Goal: Information Seeking & Learning: Compare options

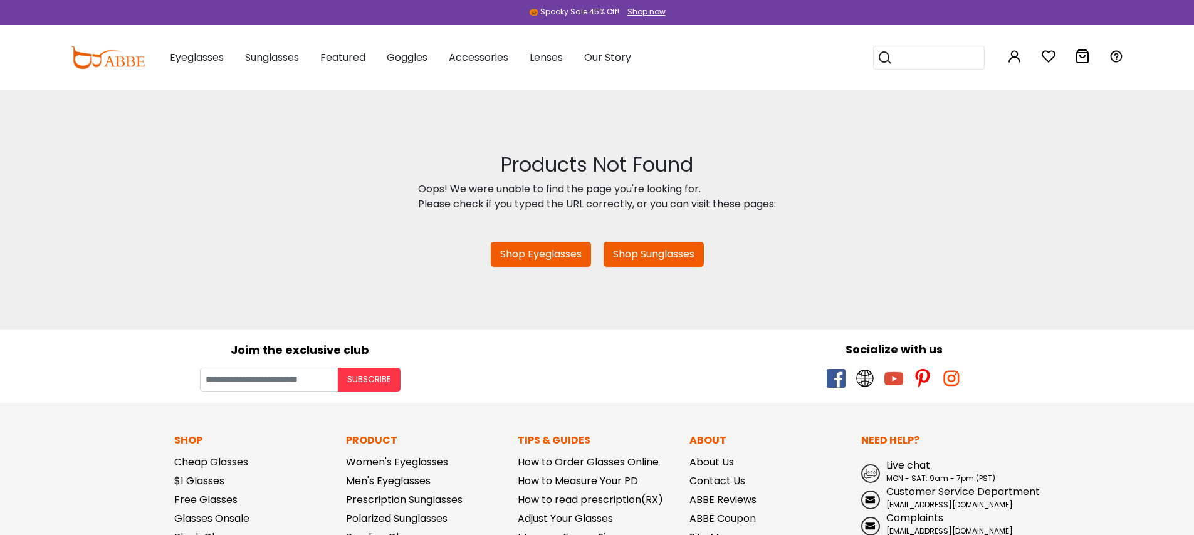
click at [194, 296] on div "Products Not Found Oops! We were unable to find the page you're looking for. Pl…" at bounding box center [597, 209] width 1194 height 239
click at [214, 238] on div "Products Not Found Oops! We were unable to find the page you're looking for. Pl…" at bounding box center [597, 209] width 1194 height 239
click at [293, 378] on input "Your email" at bounding box center [269, 380] width 138 height 24
click at [549, 360] on div "Joim the exclusive club Subscribe" at bounding box center [300, 361] width 594 height 62
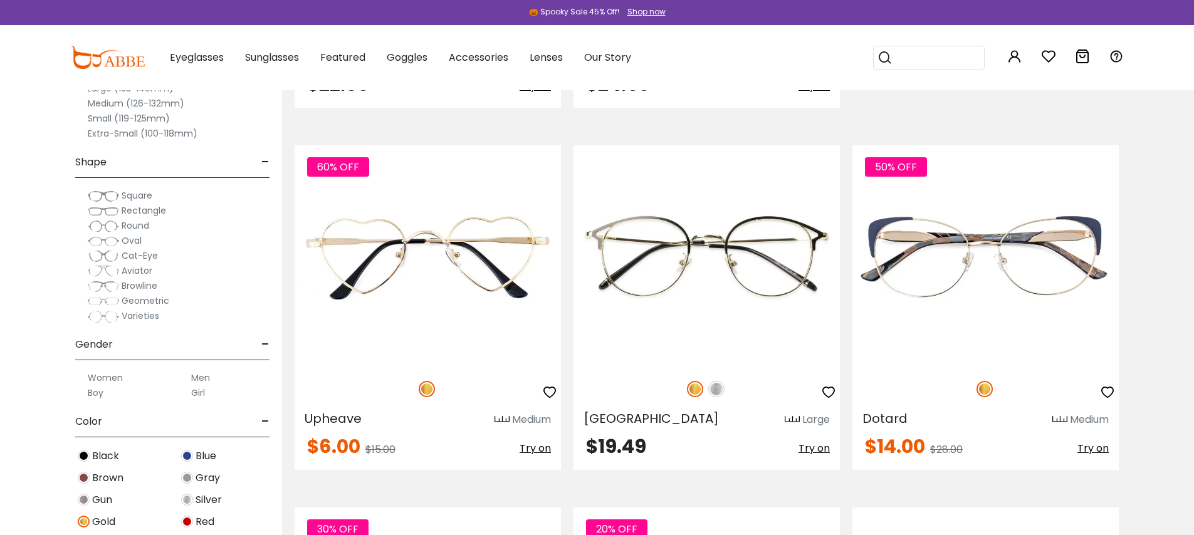
click at [123, 66] on img at bounding box center [108, 57] width 74 height 23
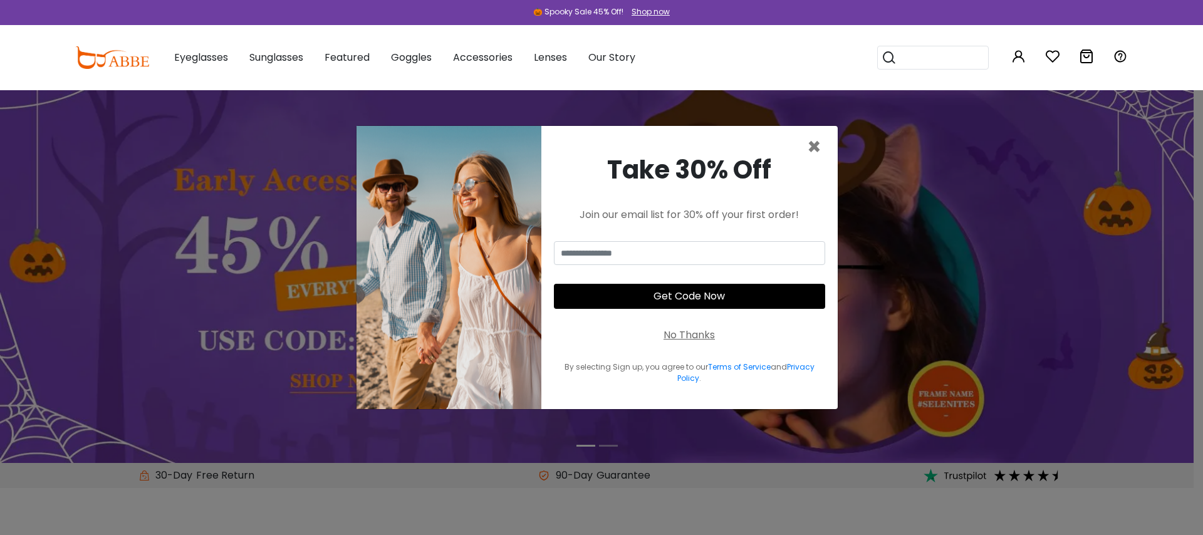
click at [704, 335] on div "No Thanks" at bounding box center [689, 335] width 51 height 15
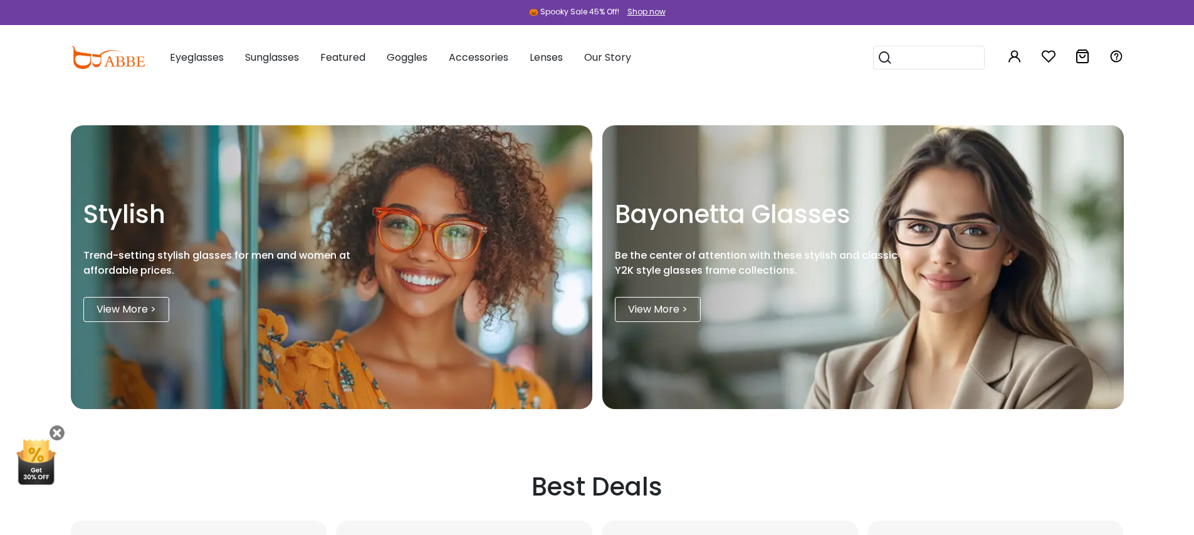
scroll to position [1513, 0]
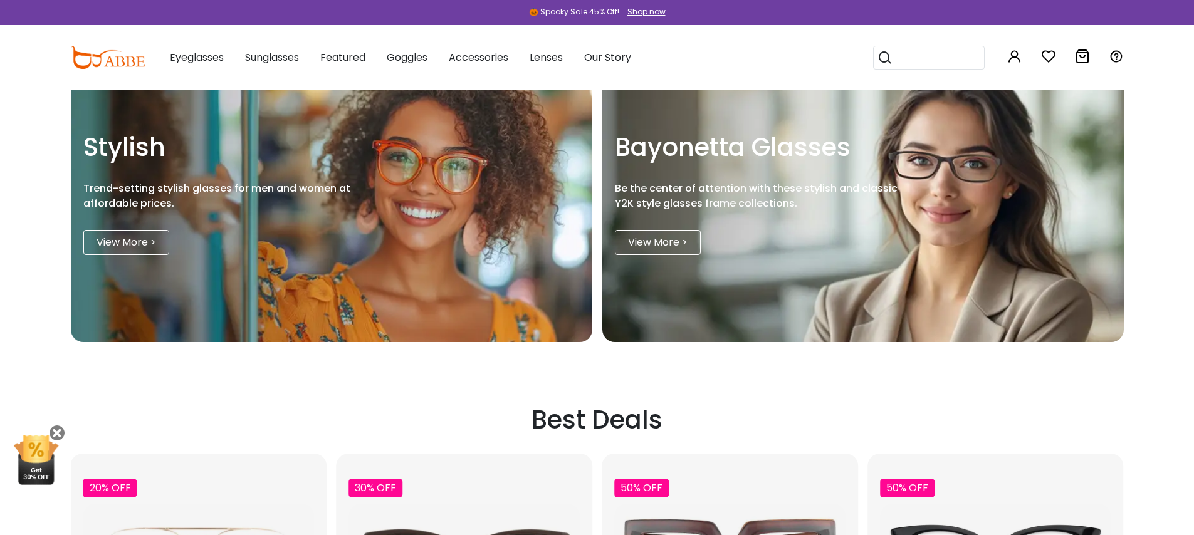
click at [668, 249] on link "View More >" at bounding box center [658, 242] width 86 height 25
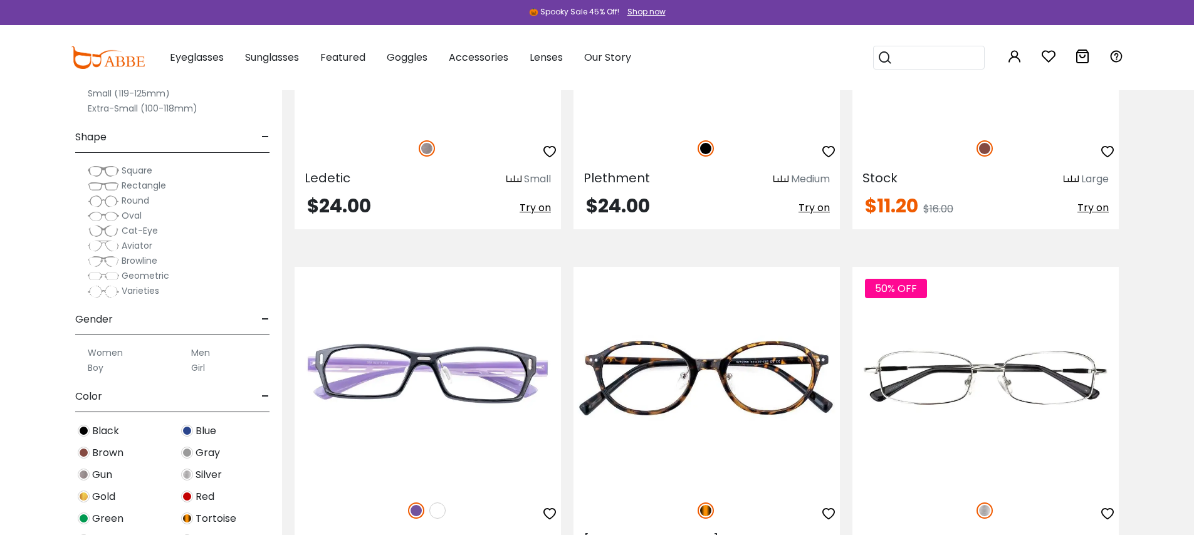
scroll to position [2357, 0]
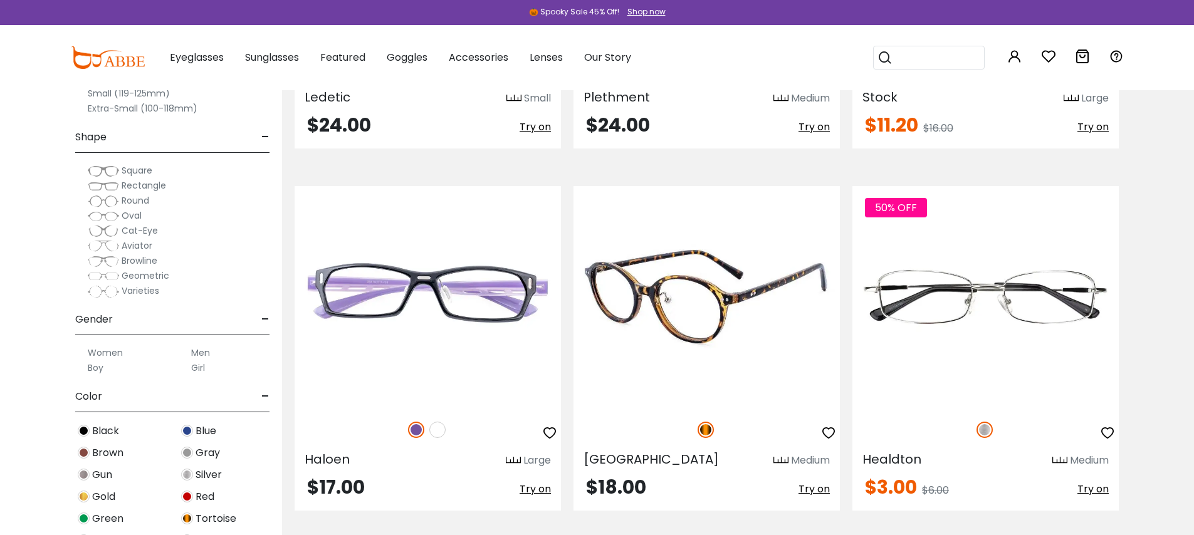
click at [734, 298] on img at bounding box center [706, 297] width 266 height 222
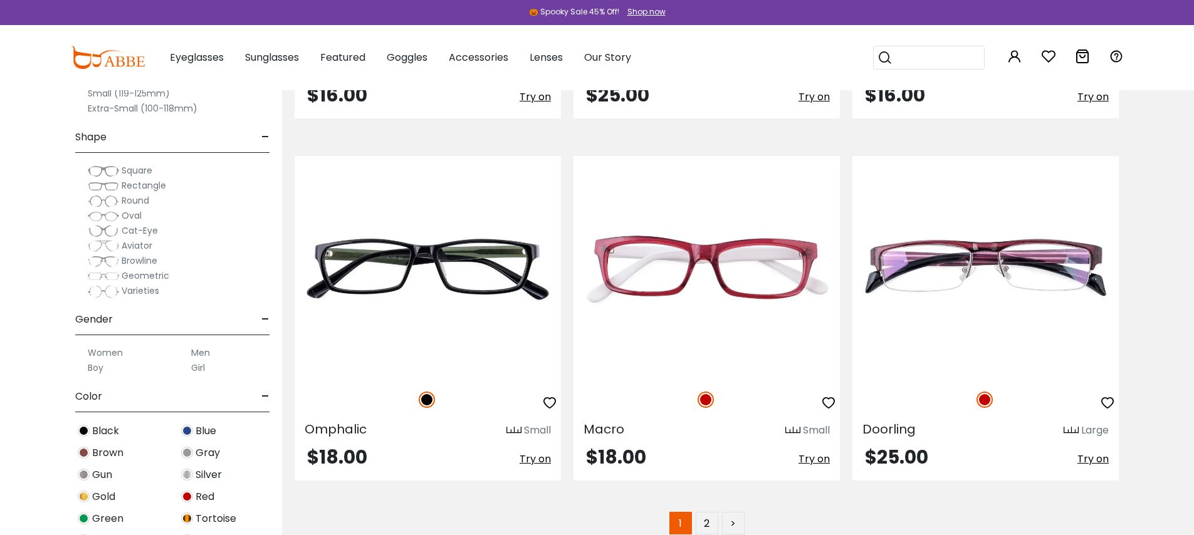
scroll to position [7210, 0]
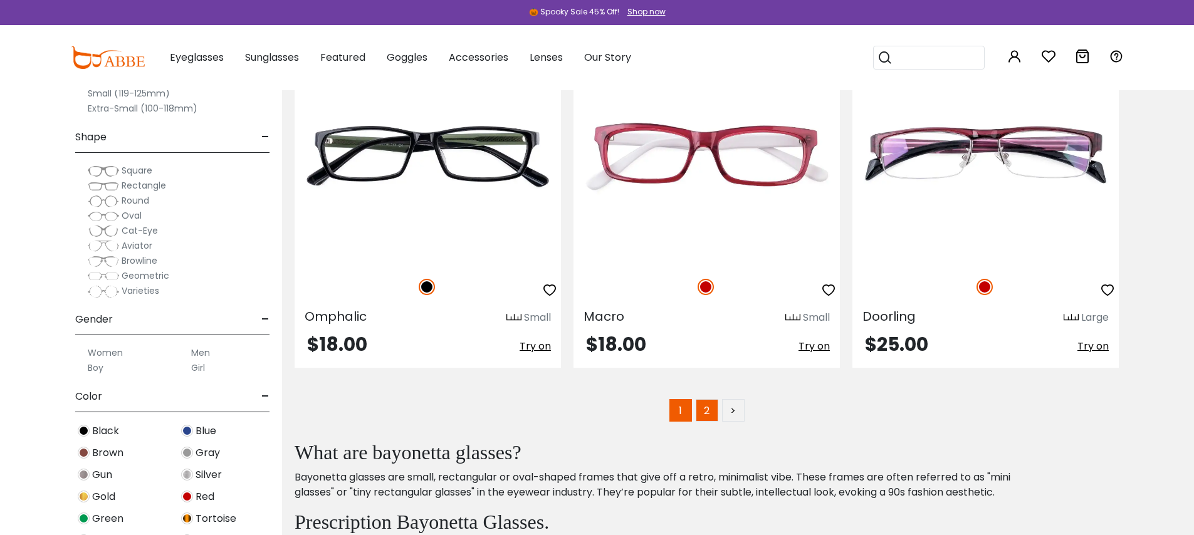
click at [706, 416] on link "2" at bounding box center [707, 410] width 23 height 23
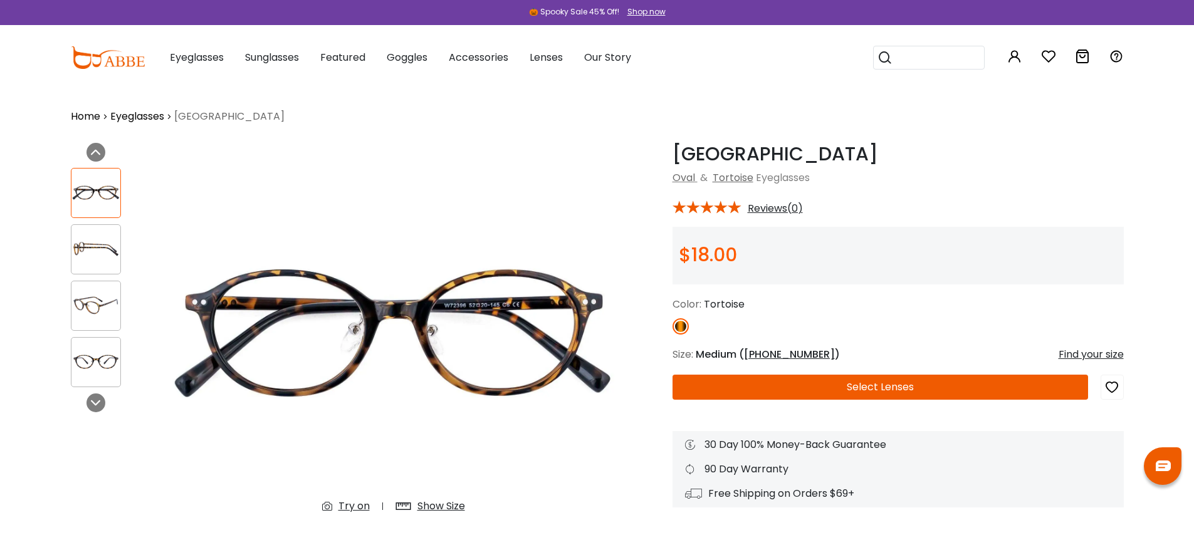
click at [98, 264] on div at bounding box center [96, 249] width 50 height 50
click at [95, 320] on div at bounding box center [96, 306] width 50 height 50
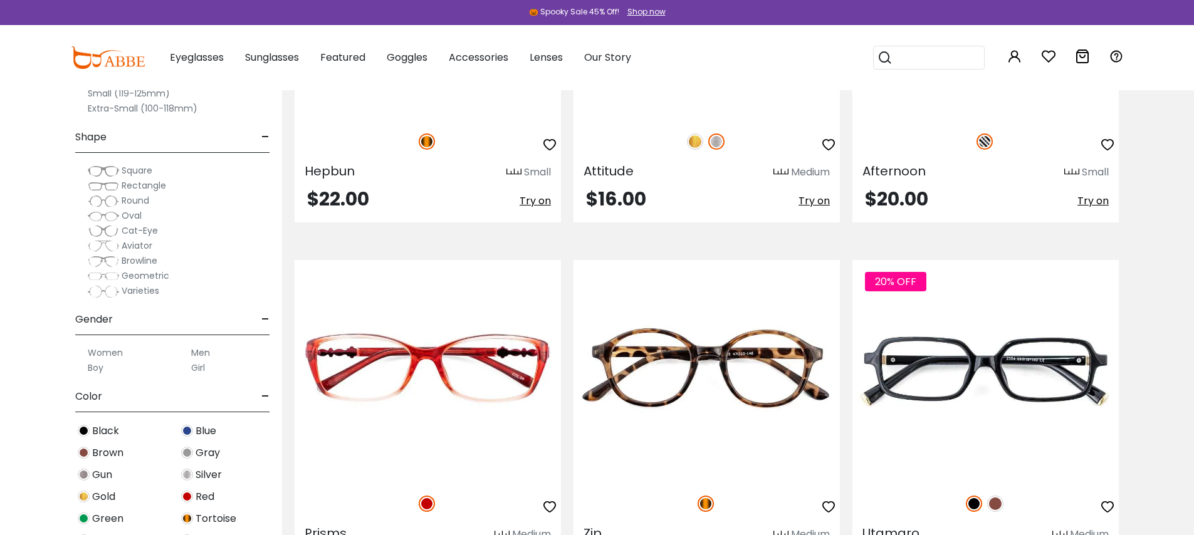
scroll to position [1942, 0]
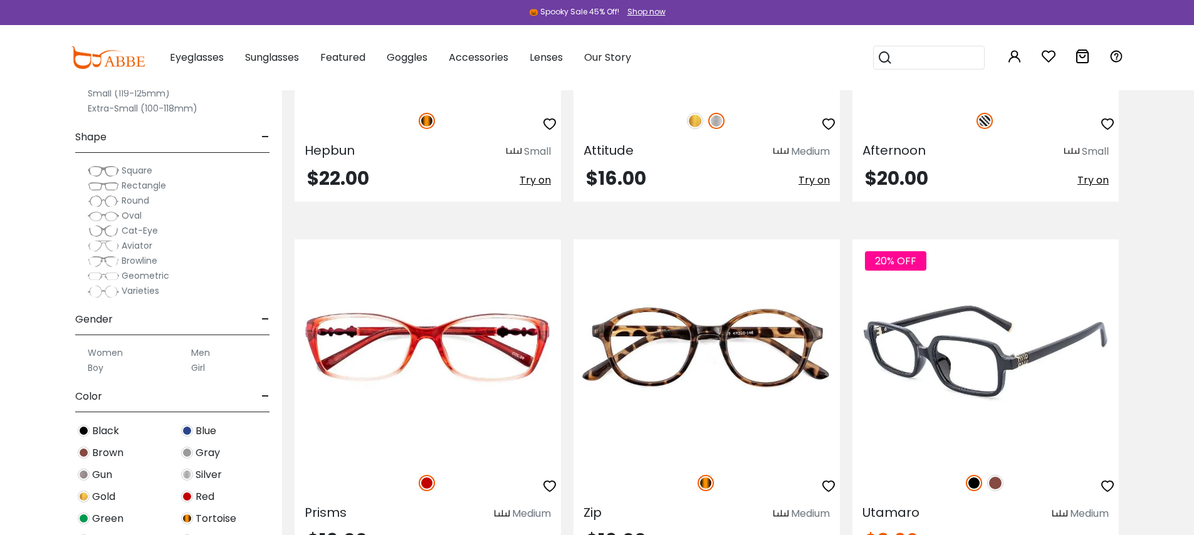
click at [994, 482] on img at bounding box center [995, 483] width 16 height 16
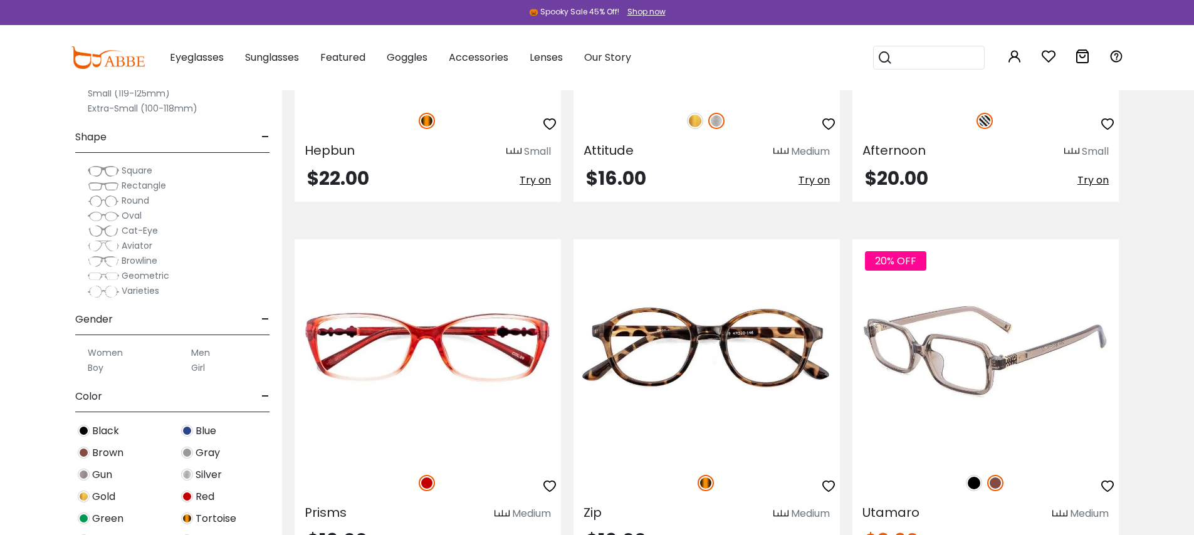
click at [969, 483] on img at bounding box center [974, 483] width 16 height 16
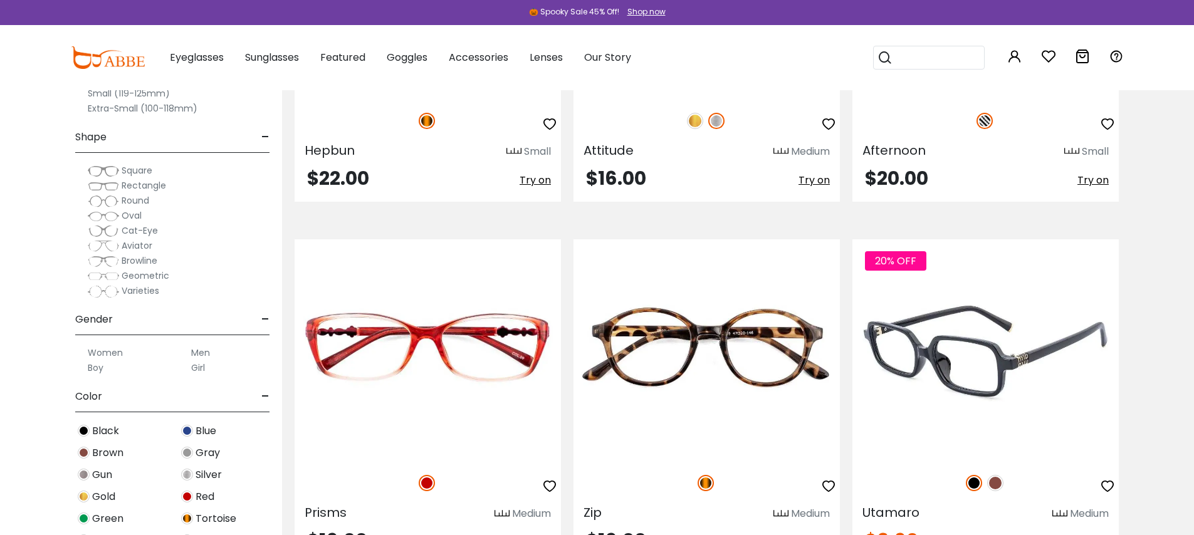
click at [1055, 357] on img at bounding box center [985, 350] width 266 height 222
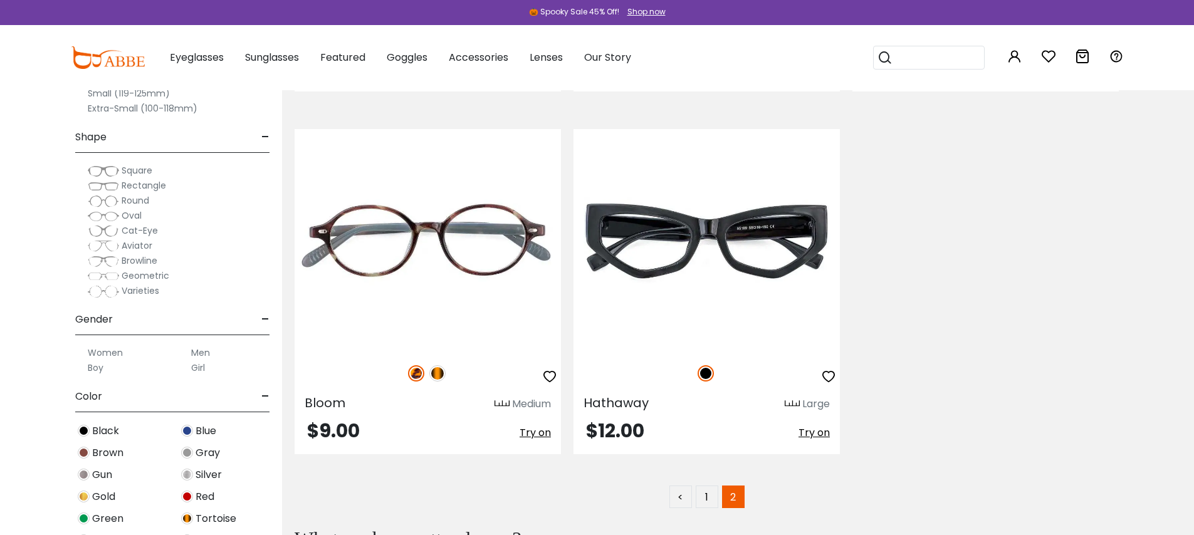
scroll to position [2833, 0]
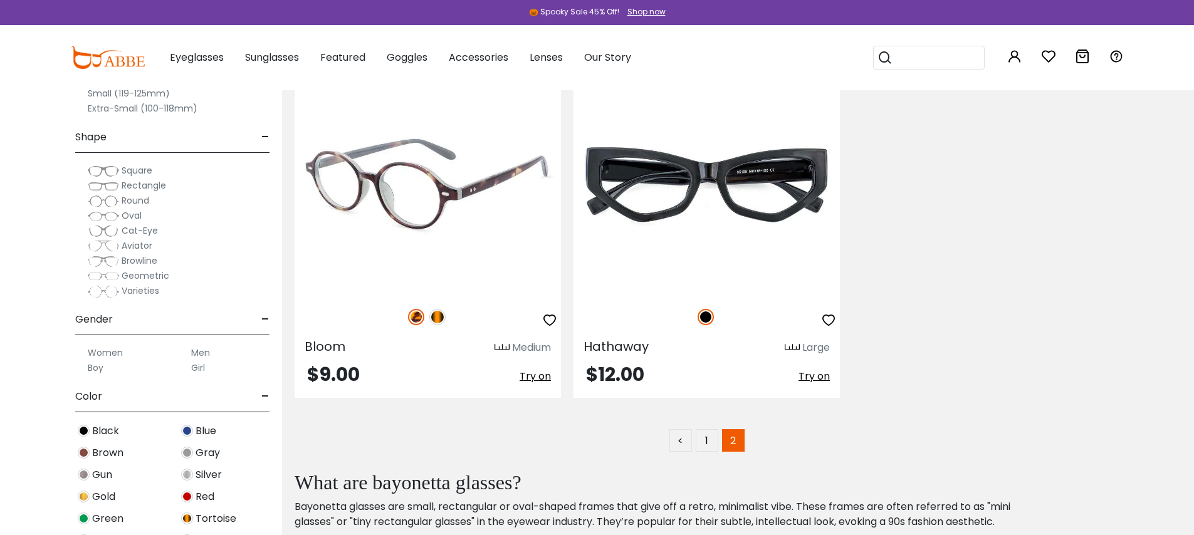
click at [433, 319] on img at bounding box center [437, 317] width 16 height 16
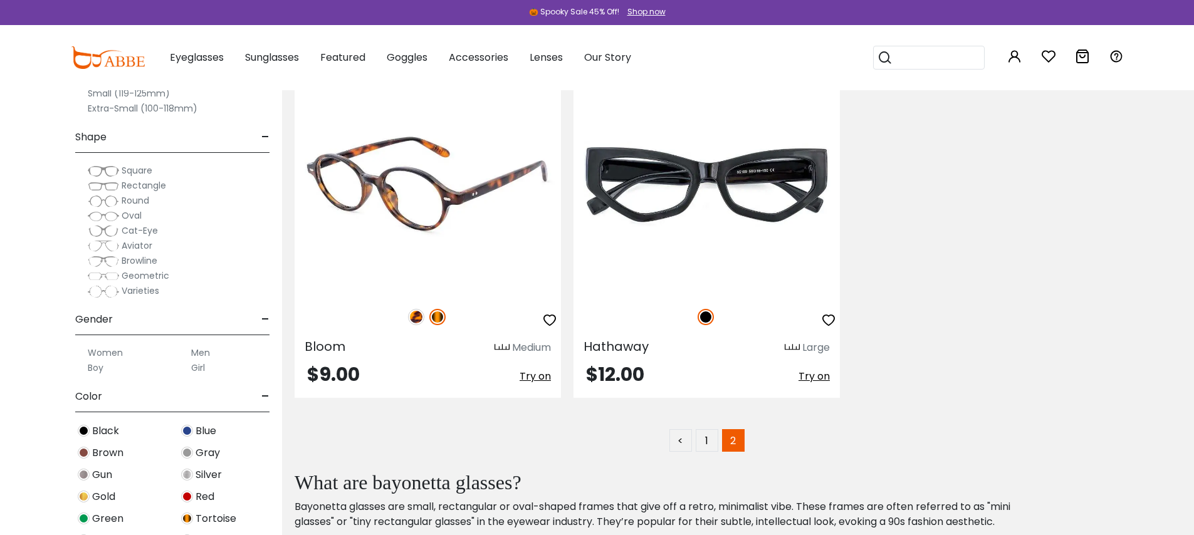
click at [416, 317] on img at bounding box center [416, 317] width 16 height 16
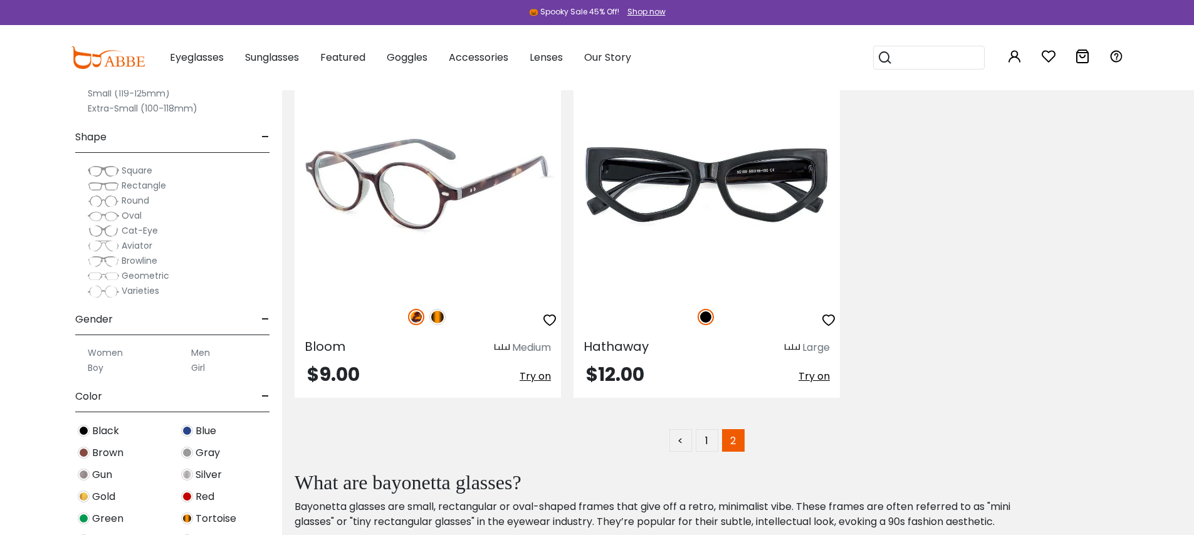
click at [439, 320] on img at bounding box center [437, 317] width 16 height 16
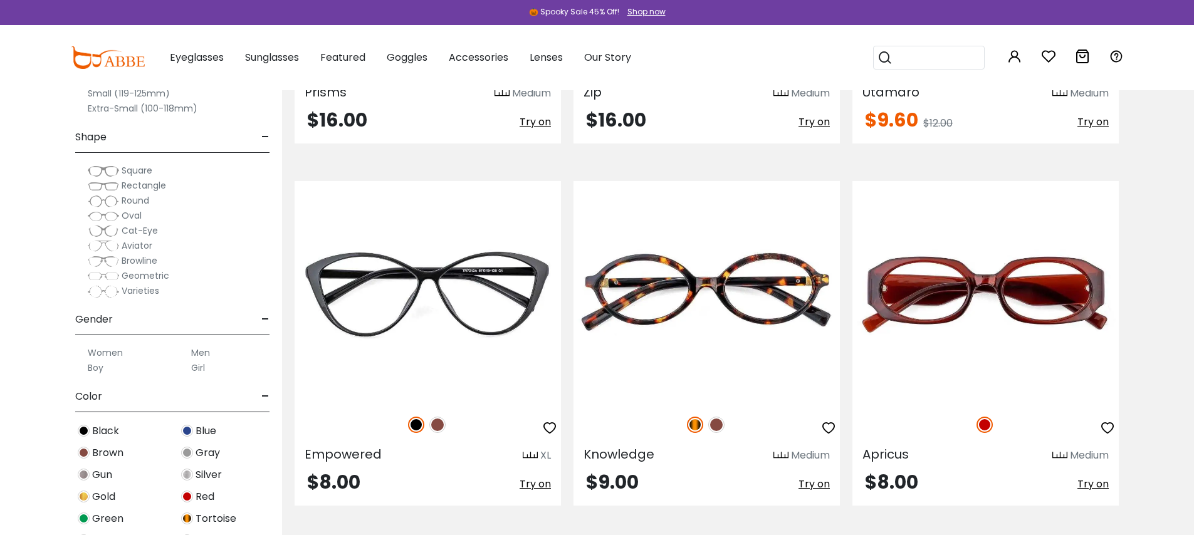
scroll to position [2359, 0]
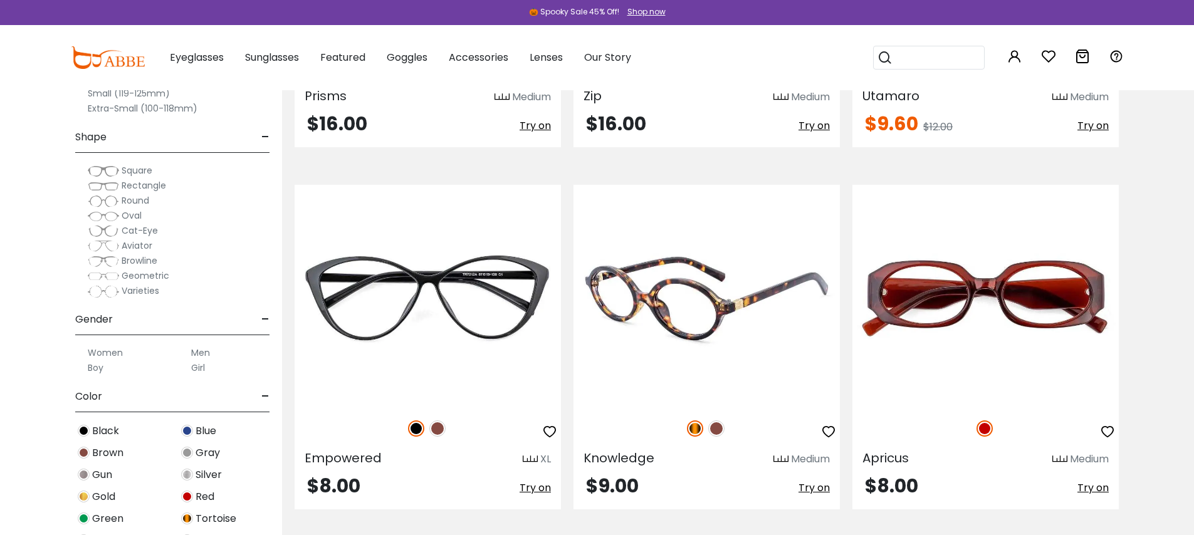
click at [729, 287] on img at bounding box center [706, 296] width 266 height 222
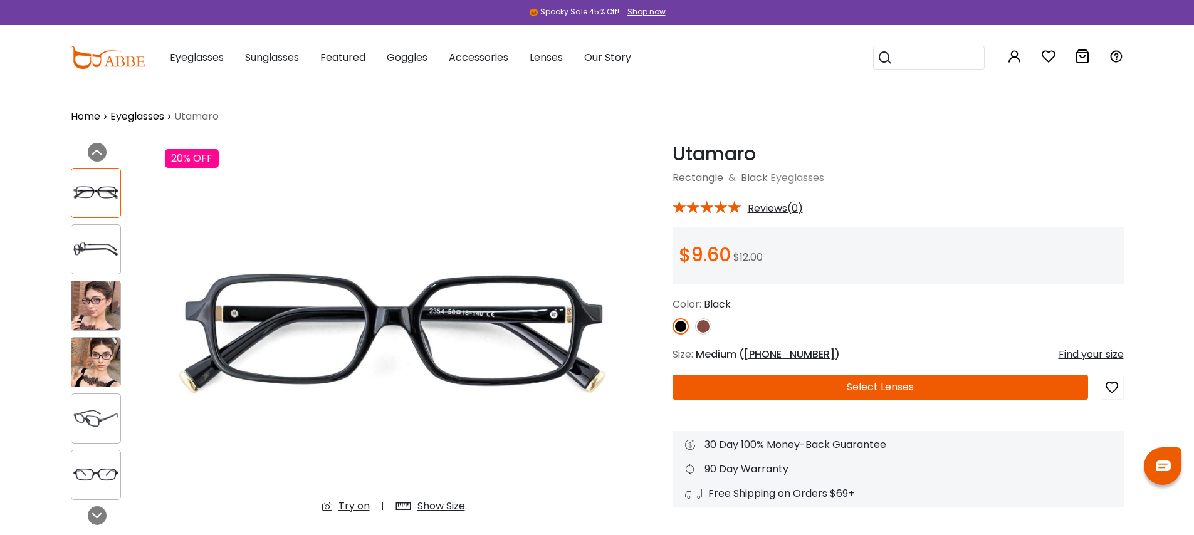
click at [86, 312] on img at bounding box center [95, 305] width 49 height 49
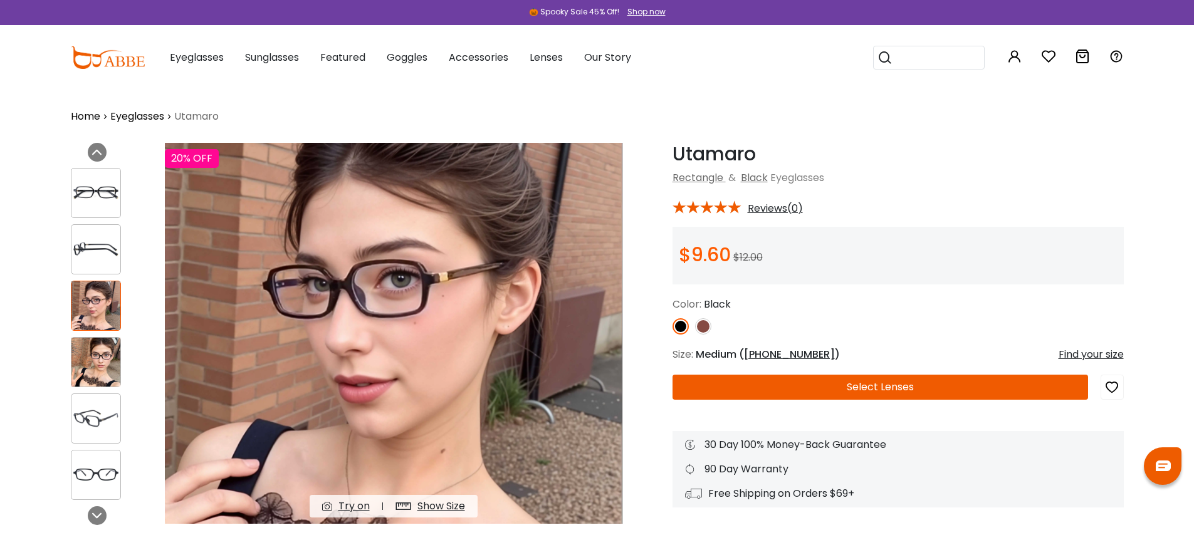
click at [96, 365] on img at bounding box center [95, 362] width 49 height 49
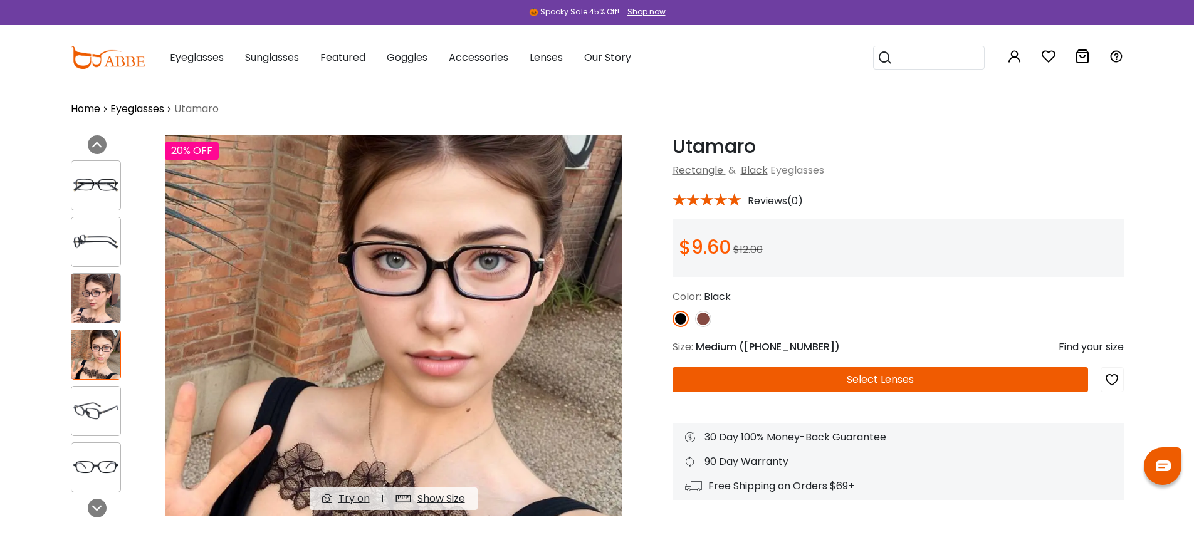
scroll to position [20, 0]
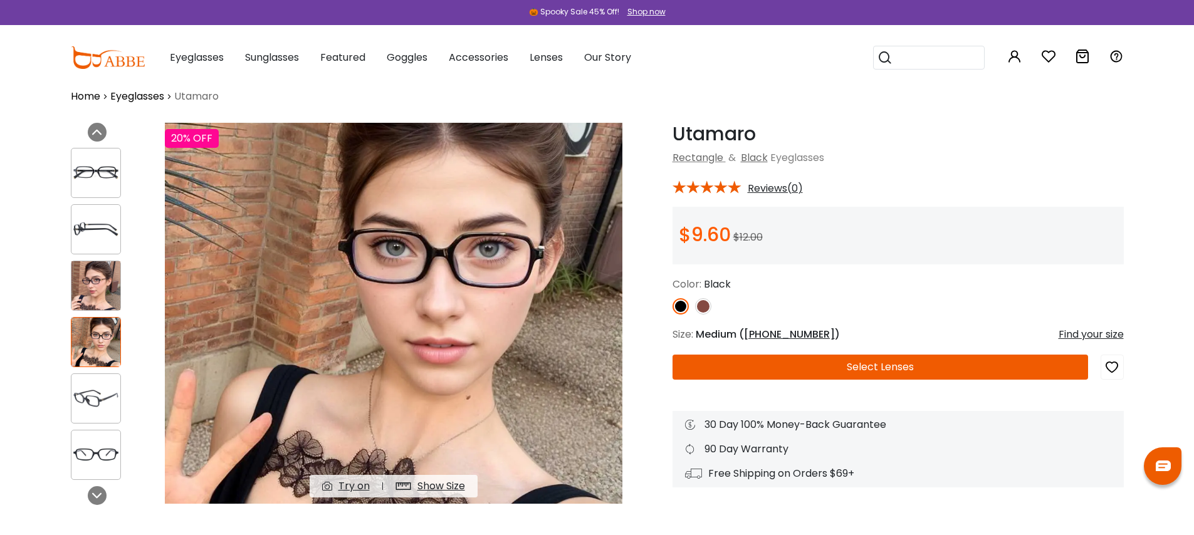
click at [92, 402] on img at bounding box center [95, 398] width 49 height 24
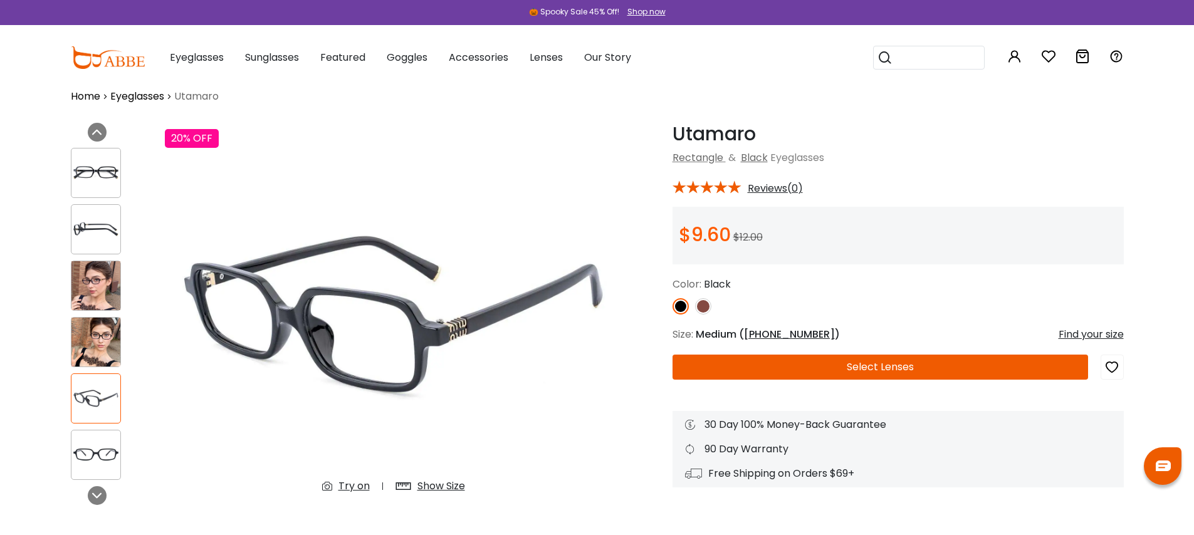
click at [738, 73] on div "Eyeglasses Women's Eyeglasses Men's Eyeglasses Kids' Eyeglasses All Eyeglasses …" at bounding box center [637, 57] width 972 height 65
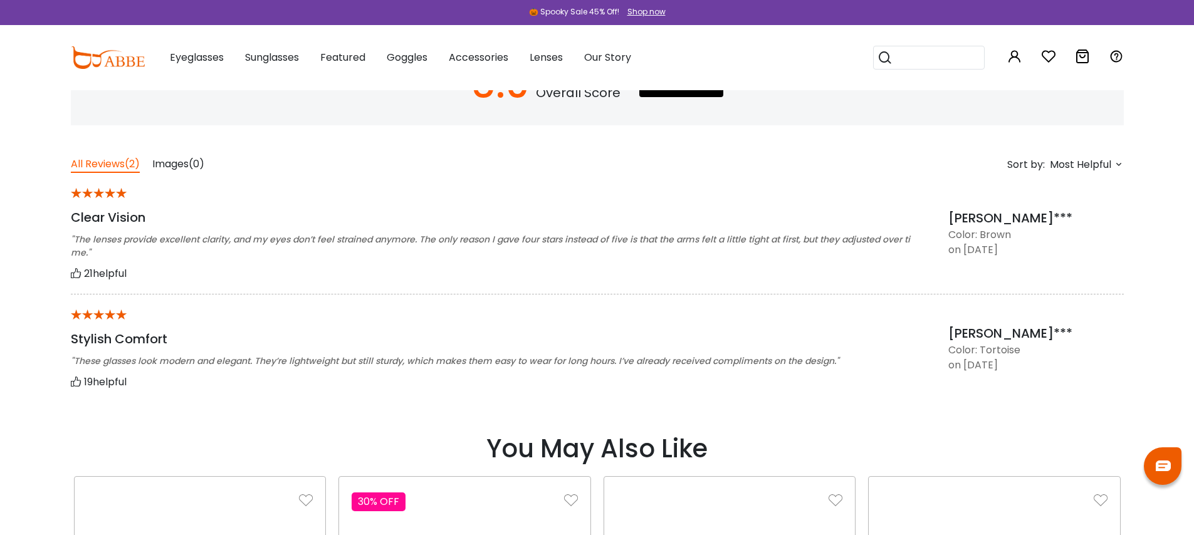
scroll to position [1007, 0]
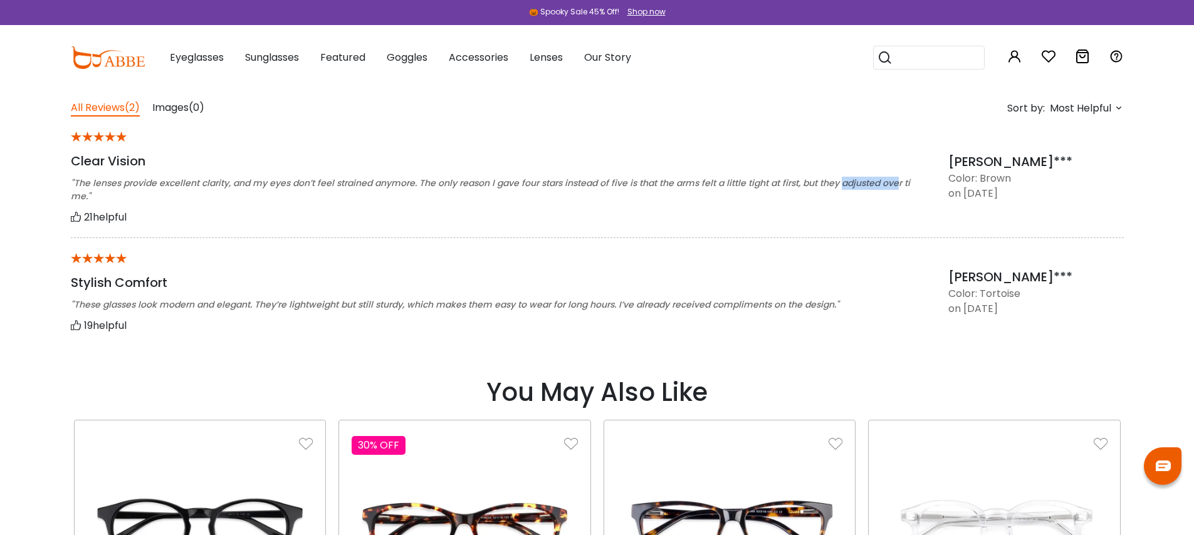
drag, startPoint x: 839, startPoint y: 183, endPoint x: 894, endPoint y: 180, distance: 55.2
click at [894, 180] on div ""The lenses provide excellent clarity, and my eyes don’t feel strained anymore.…" at bounding box center [494, 190] width 846 height 26
drag, startPoint x: 692, startPoint y: 306, endPoint x: 848, endPoint y: 306, distance: 156.0
click at [848, 306] on div ""These glasses look modern and elegant. They’re lightweight but still sturdy, w…" at bounding box center [494, 304] width 846 height 13
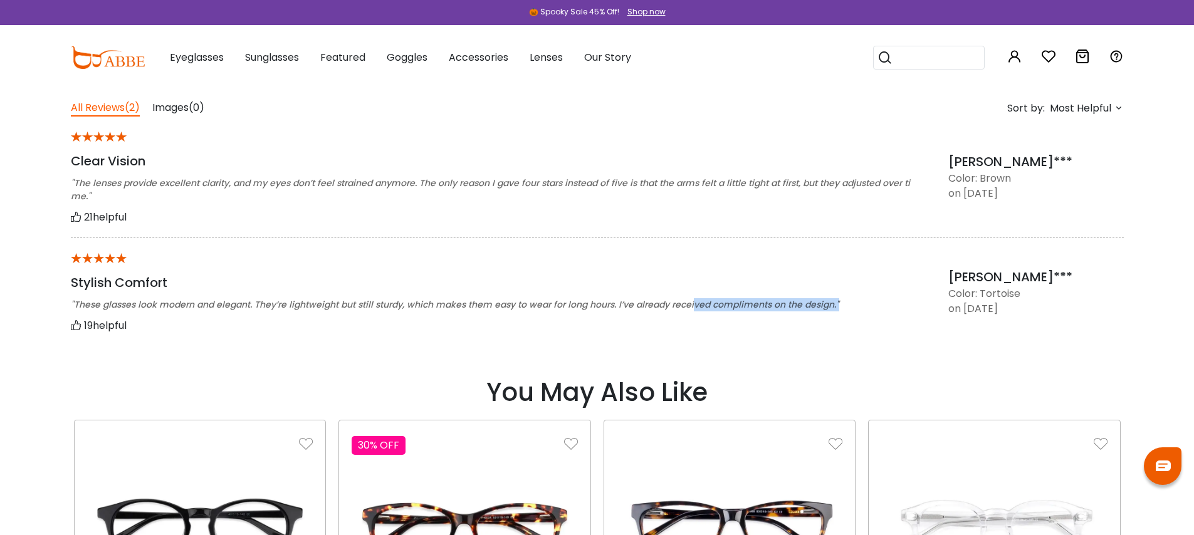
click at [848, 306] on div ""These glasses look modern and elegant. They’re lightweight but still sturdy, w…" at bounding box center [494, 304] width 846 height 13
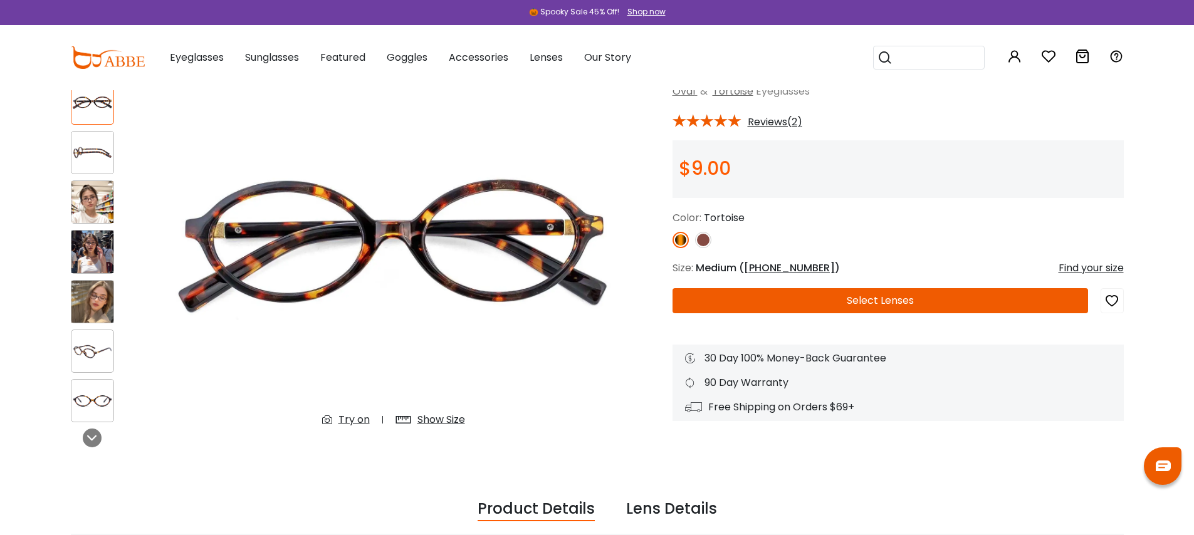
scroll to position [0, 0]
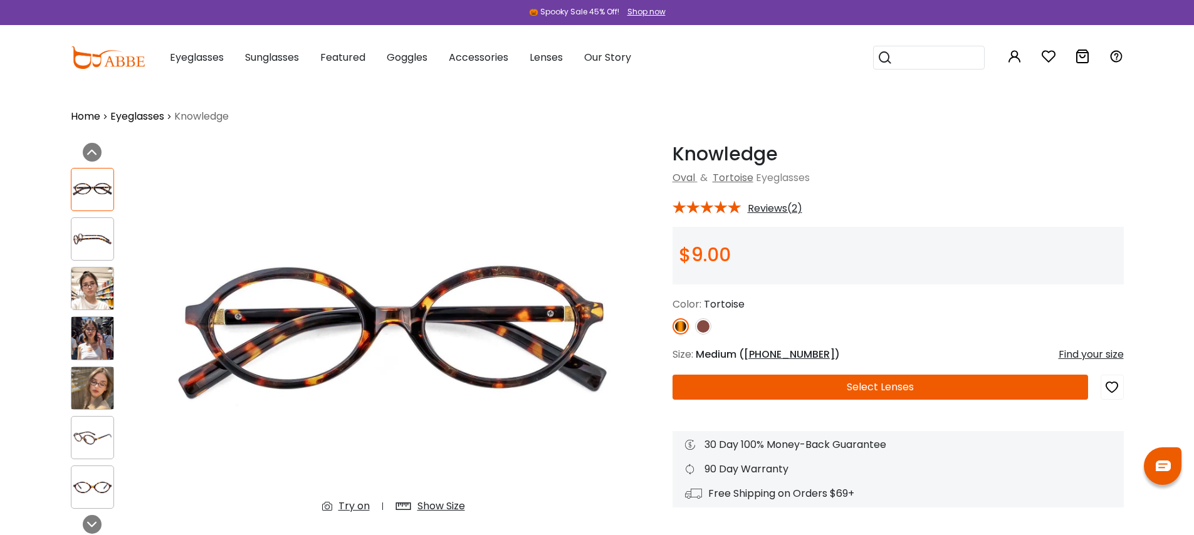
click at [100, 341] on img at bounding box center [92, 338] width 42 height 42
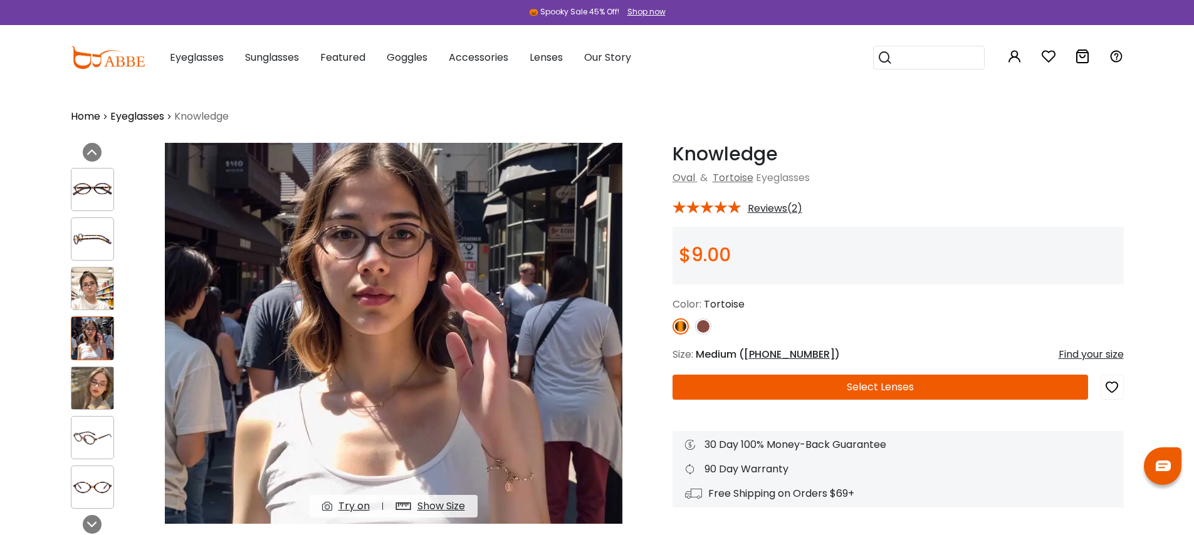
click at [93, 394] on img at bounding box center [92, 388] width 42 height 42
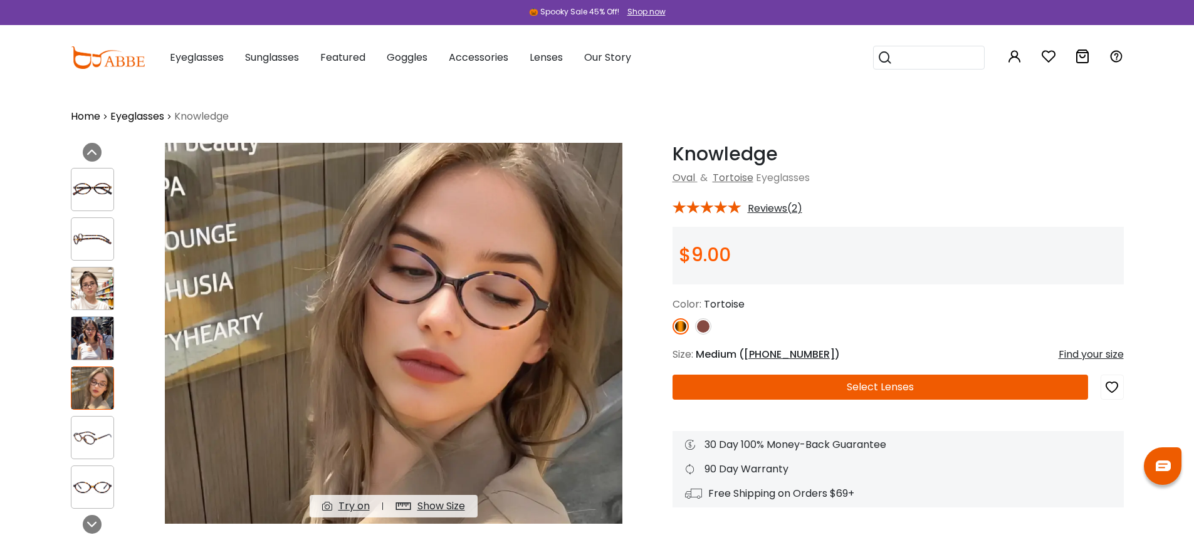
click at [96, 341] on img at bounding box center [92, 338] width 42 height 42
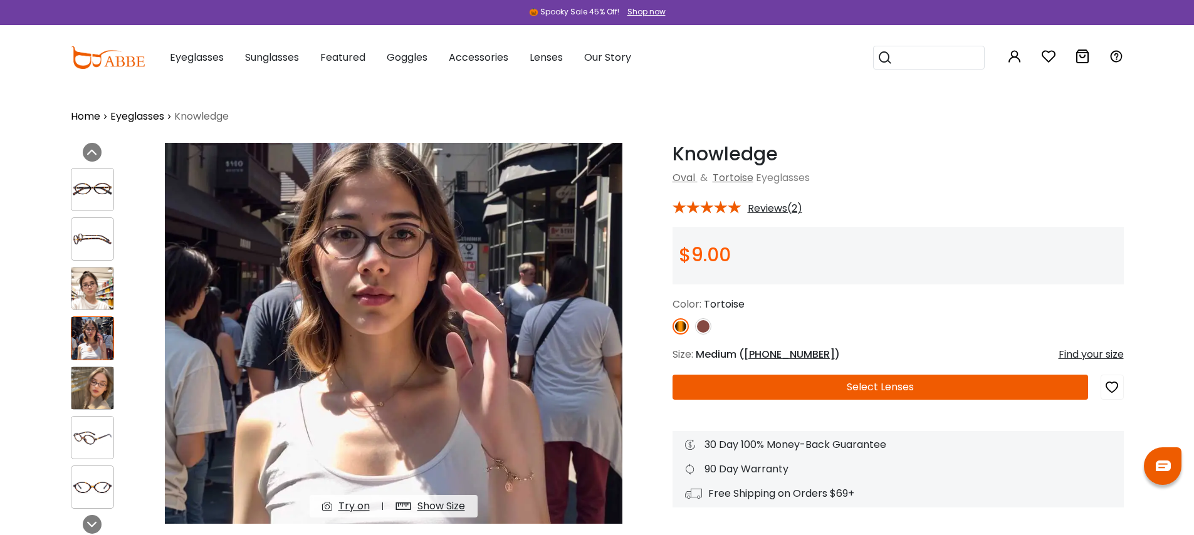
click at [102, 291] on img at bounding box center [92, 289] width 42 height 42
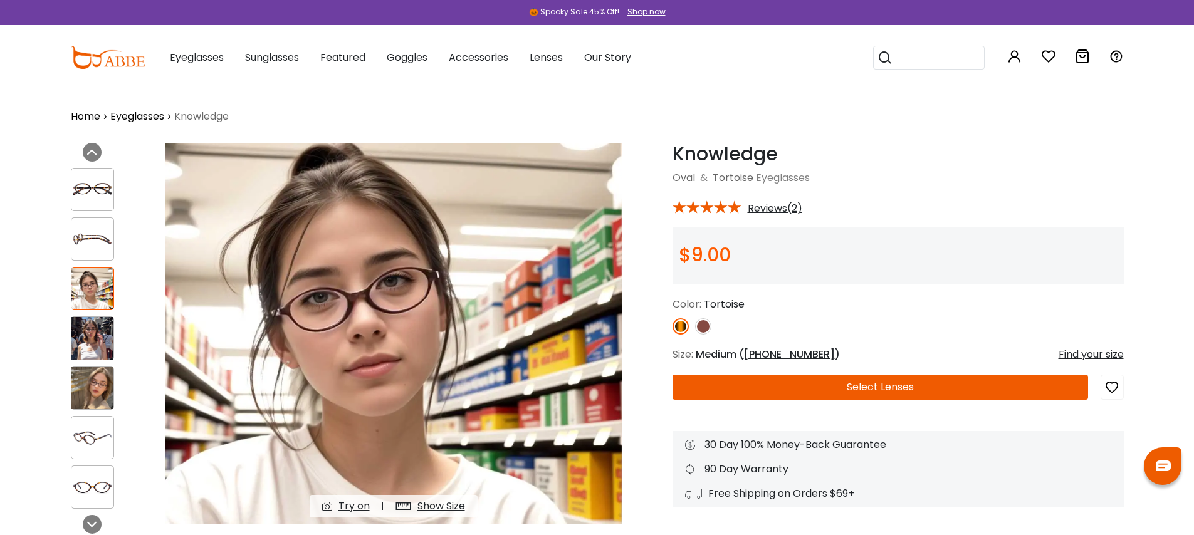
click at [995, 192] on div "Knowledge Tortoise Oval & [GEOGRAPHIC_DATA] Eyeglasses * Reviews(2) $9.00 Color:" at bounding box center [897, 325] width 451 height 365
drag, startPoint x: 713, startPoint y: 152, endPoint x: 786, endPoint y: 153, distance: 73.3
click at [786, 153] on h1 "Knowledge" at bounding box center [897, 154] width 451 height 23
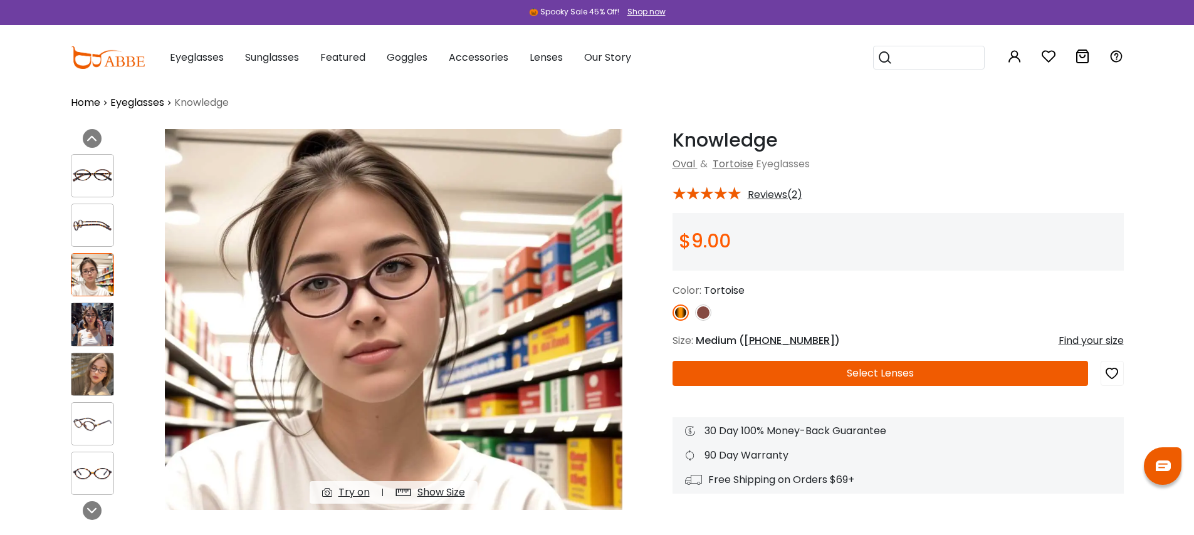
scroll to position [16, 0]
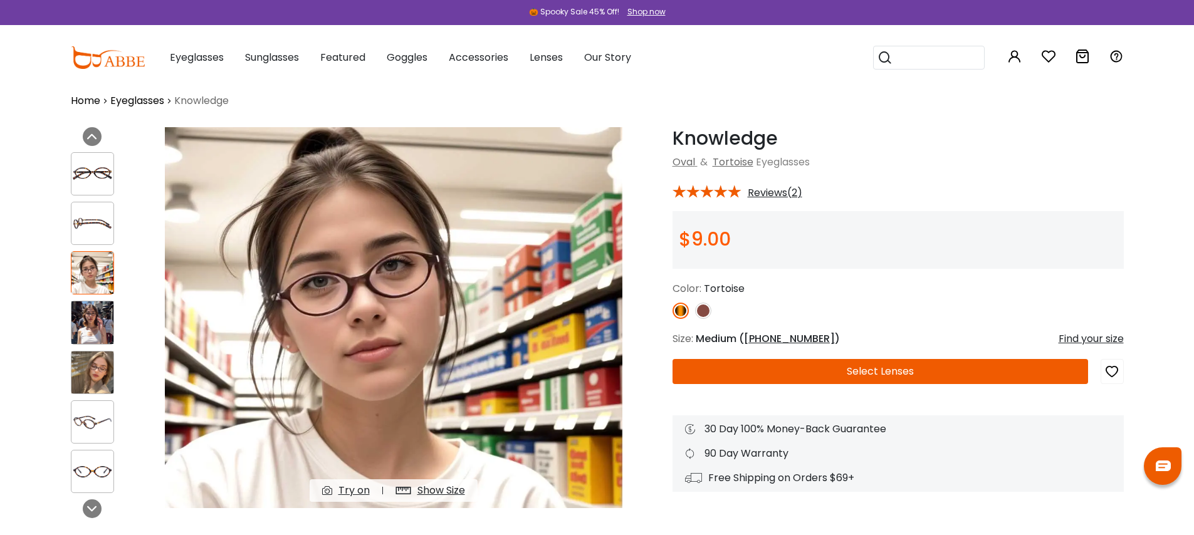
click at [929, 179] on div "Knowledge Tortoise Oval & Tortoise Eyeglasses * Reviews(2) $9.00 Color:" at bounding box center [897, 309] width 451 height 365
click at [984, 155] on div "Oval & Tortoise Eyeglasses" at bounding box center [897, 162] width 451 height 15
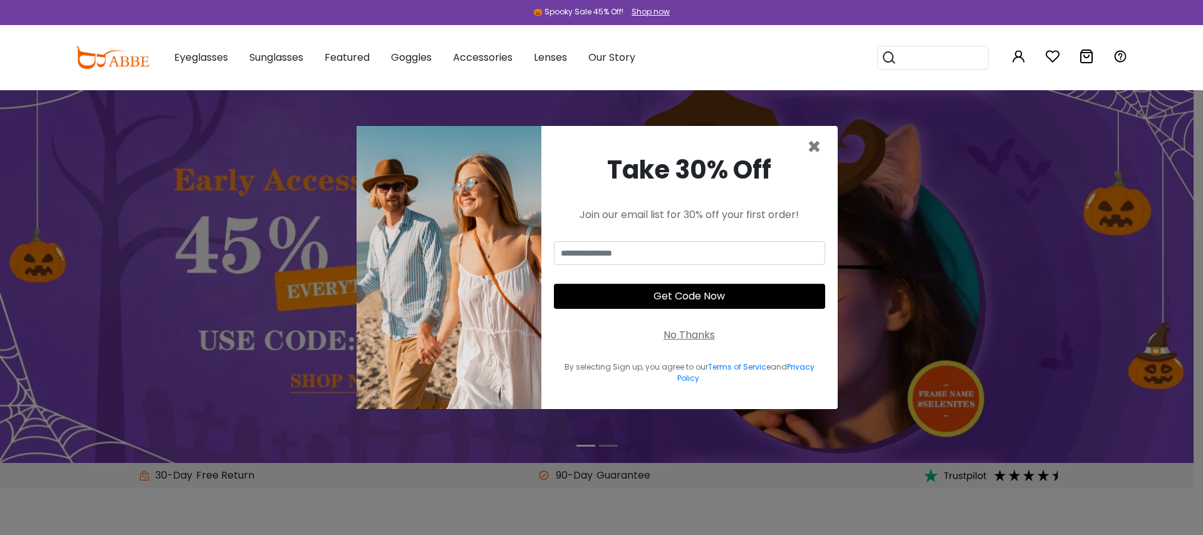
click at [702, 338] on div "No Thanks" at bounding box center [689, 335] width 51 height 15
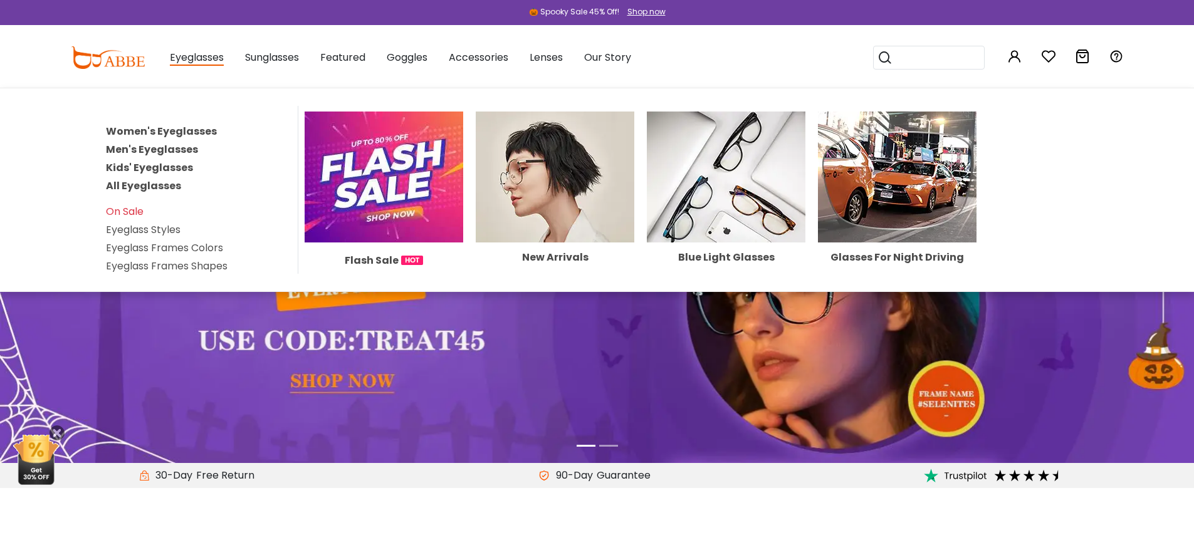
click at [194, 132] on link "Women's Eyeglasses" at bounding box center [161, 131] width 111 height 14
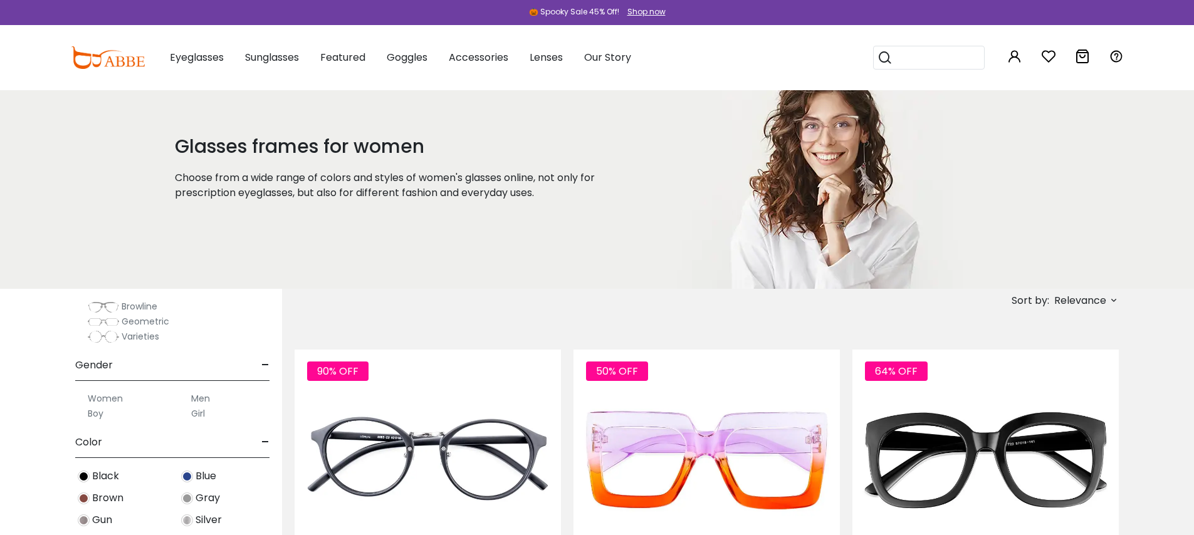
scroll to position [306, 0]
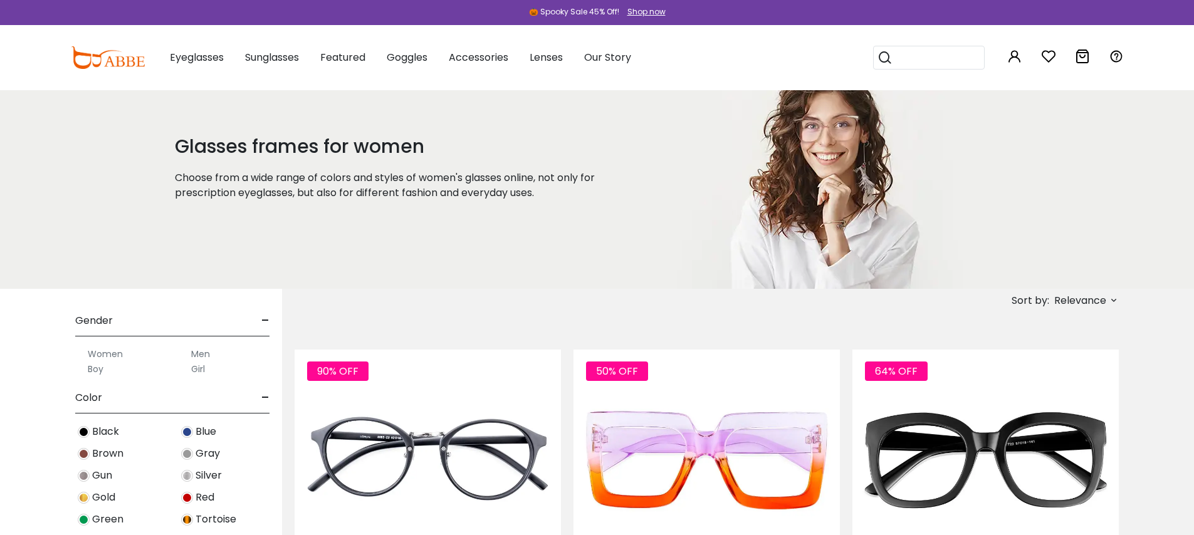
click at [86, 496] on img at bounding box center [84, 498] width 12 height 12
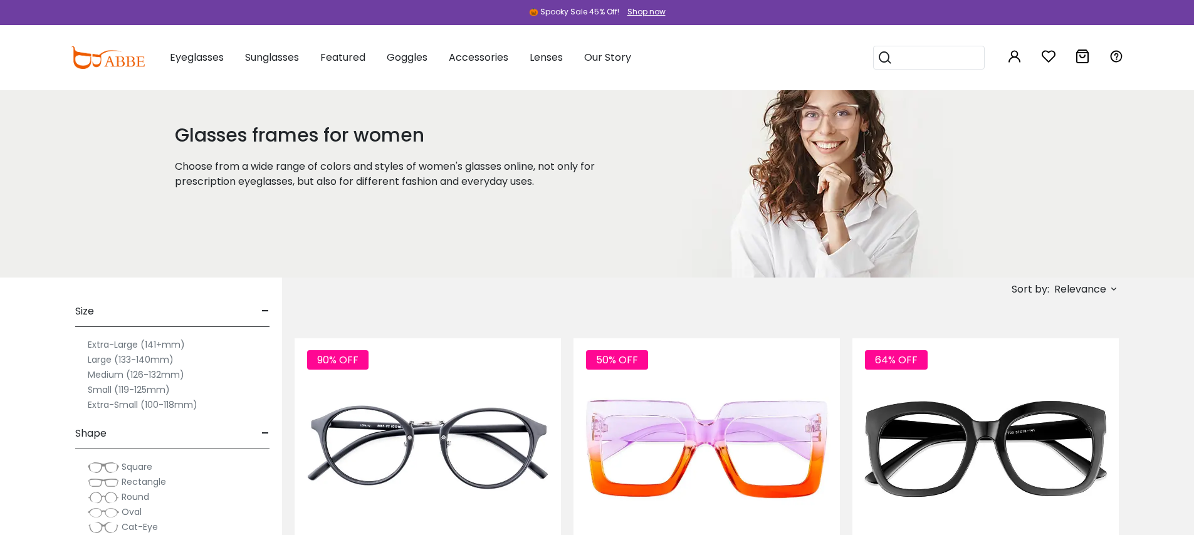
scroll to position [83, 0]
